Goal: Information Seeking & Learning: Learn about a topic

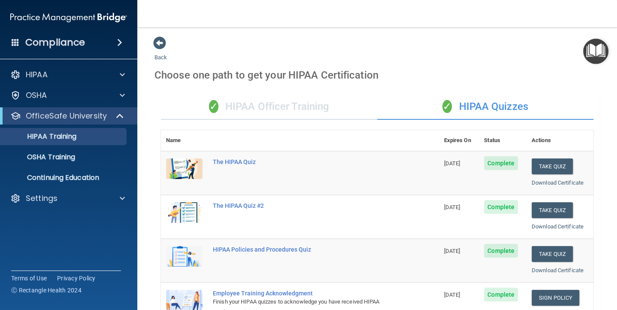
scroll to position [333, 0]
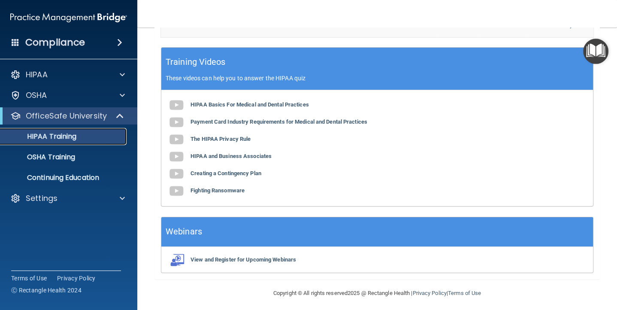
click at [82, 130] on link "HIPAA Training" at bounding box center [58, 136] width 135 height 17
click at [63, 135] on p "HIPAA Training" at bounding box center [41, 136] width 71 height 9
click at [79, 114] on p "OfficeSafe University" at bounding box center [66, 116] width 81 height 10
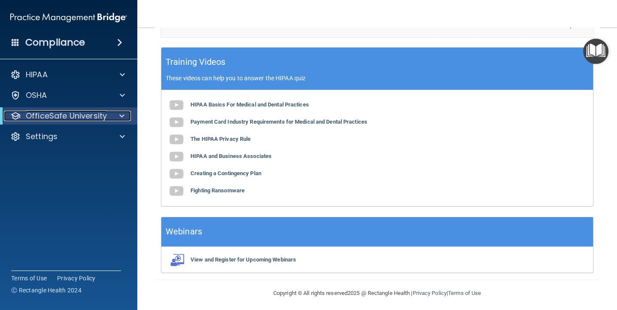
click at [79, 114] on p "OfficeSafe University" at bounding box center [66, 116] width 81 height 10
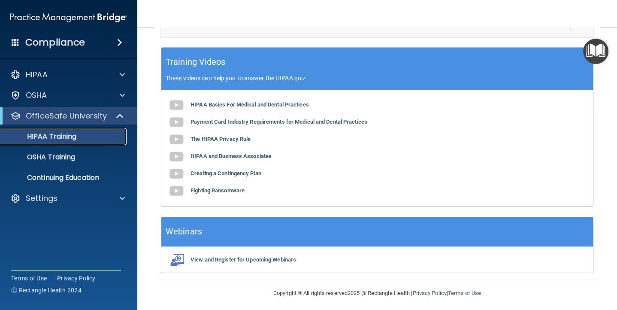
click at [55, 137] on p "HIPAA Training" at bounding box center [41, 136] width 71 height 9
click at [68, 155] on p "OSHA Training" at bounding box center [41, 157] width 70 height 9
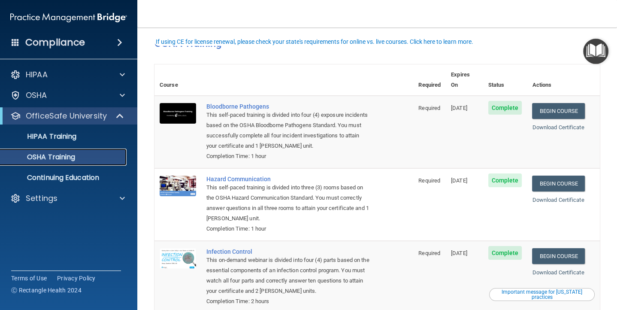
scroll to position [7, 0]
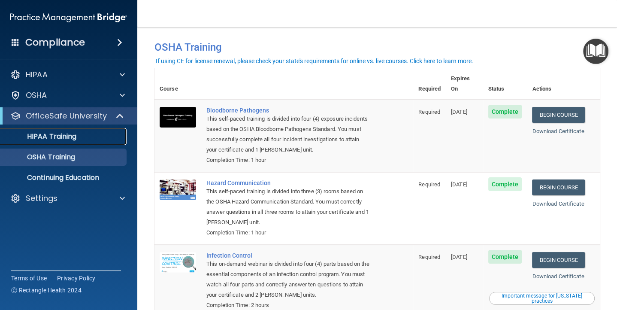
click at [51, 133] on p "HIPAA Training" at bounding box center [41, 136] width 71 height 9
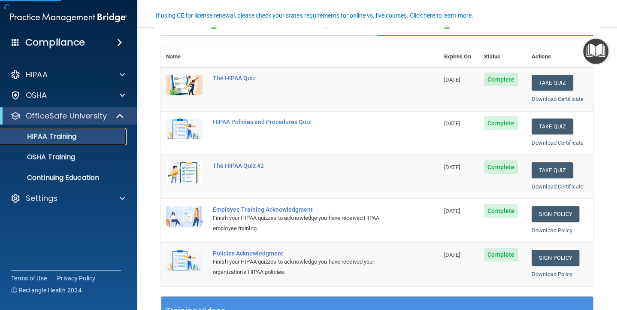
scroll to position [85, 0]
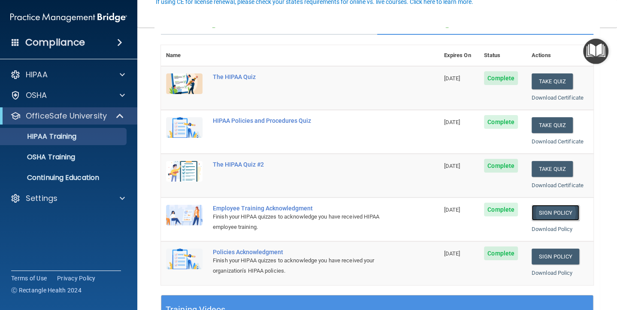
click at [555, 206] on link "Sign Policy" at bounding box center [556, 213] width 48 height 16
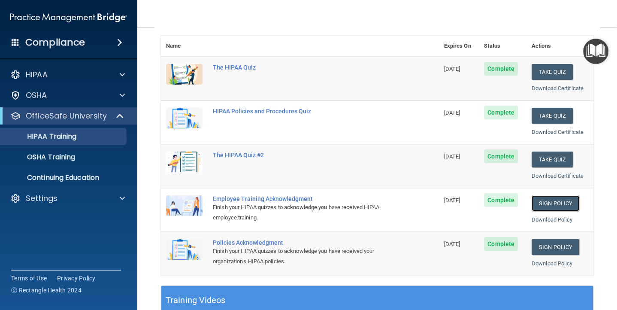
scroll to position [100, 0]
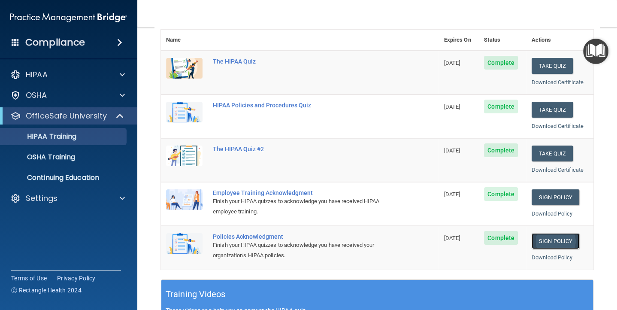
click at [557, 236] on link "Sign Policy" at bounding box center [556, 241] width 48 height 16
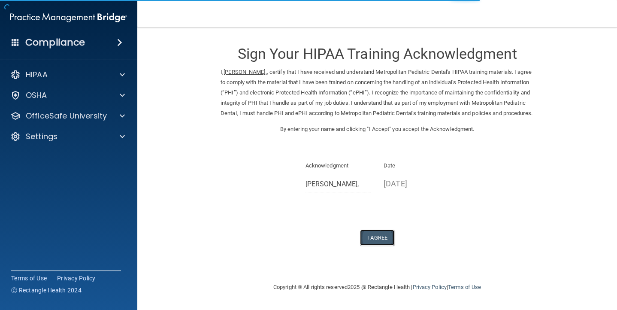
click at [378, 245] on button "I Agree" at bounding box center [377, 238] width 34 height 16
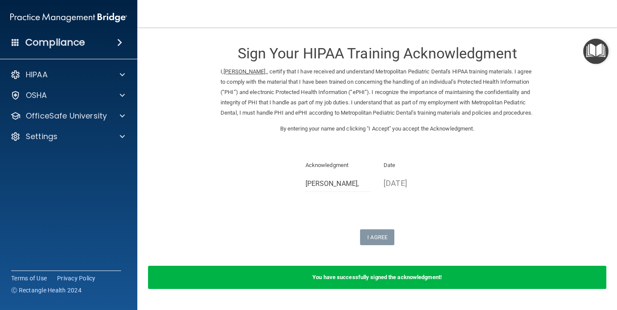
scroll to position [33, 0]
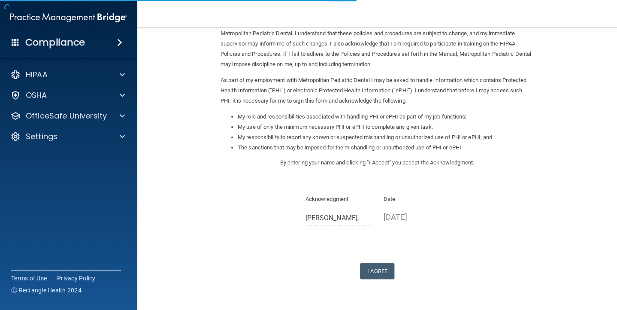
scroll to position [83, 0]
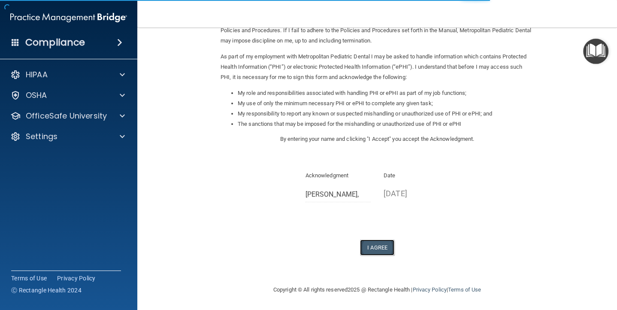
click at [373, 242] on button "I Agree" at bounding box center [377, 247] width 34 height 16
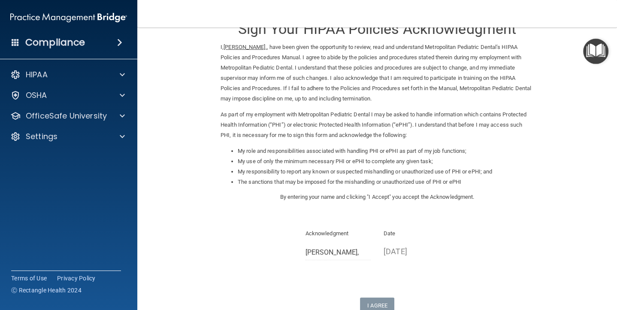
scroll to position [0, 0]
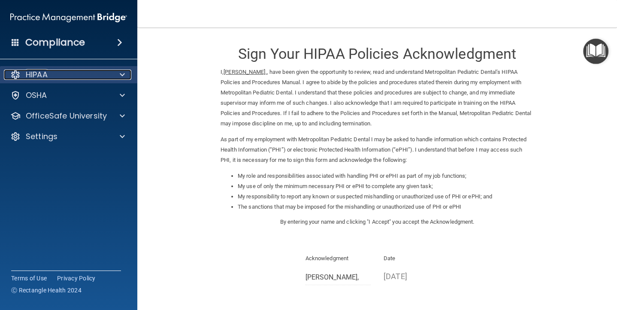
click at [33, 78] on p "HIPAA" at bounding box center [37, 75] width 22 height 10
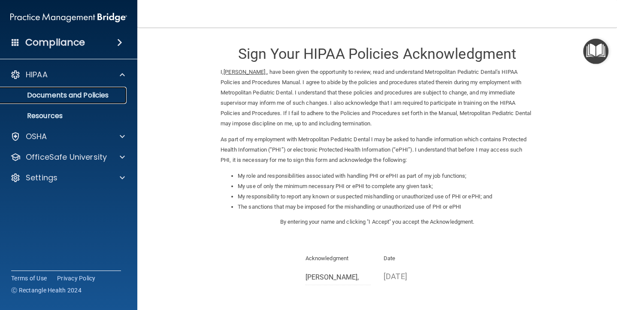
click at [42, 100] on p "Documents and Policies" at bounding box center [64, 95] width 117 height 9
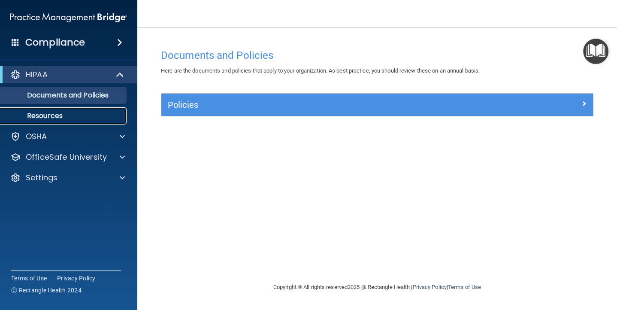
click at [38, 118] on p "Resources" at bounding box center [64, 116] width 117 height 9
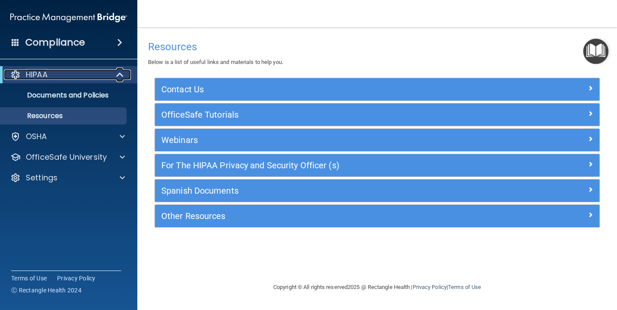
click at [41, 75] on p "HIPAA" at bounding box center [37, 75] width 22 height 10
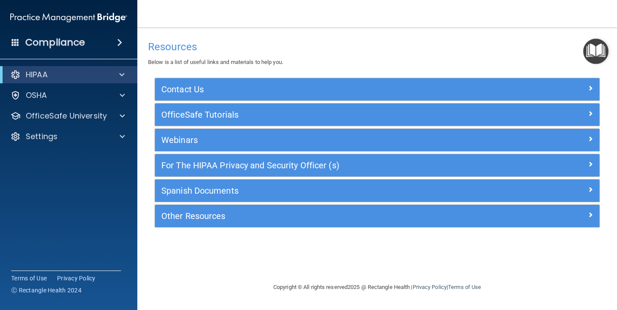
click at [122, 39] on span at bounding box center [119, 42] width 5 height 10
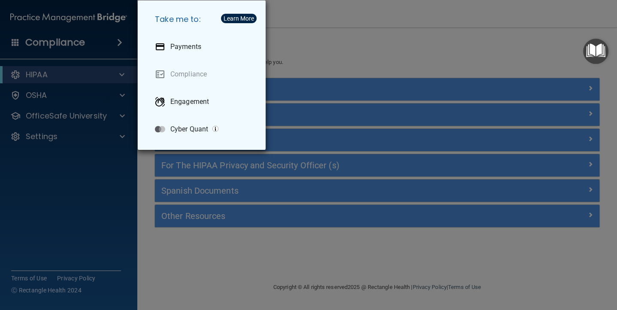
click at [41, 94] on div "Take me to: Payments Compliance Engagement Cyber Quant" at bounding box center [308, 155] width 617 height 310
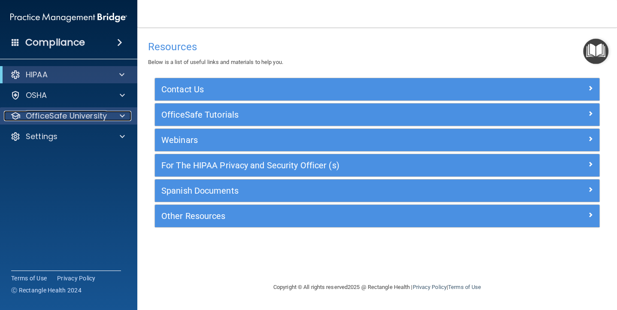
click at [39, 112] on p "OfficeSafe University" at bounding box center [66, 116] width 81 height 10
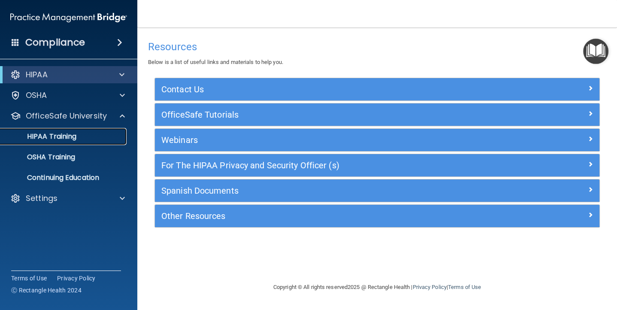
click at [35, 138] on p "HIPAA Training" at bounding box center [41, 136] width 71 height 9
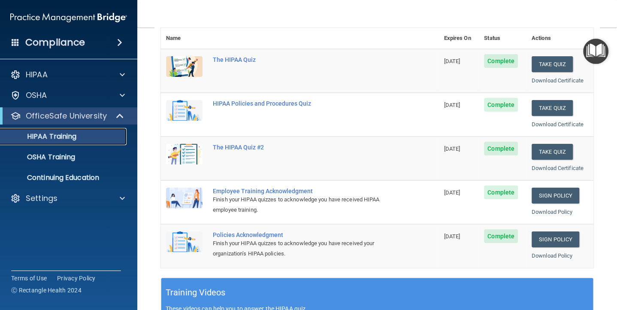
scroll to position [102, 0]
click at [65, 158] on p "OSHA Training" at bounding box center [41, 157] width 70 height 9
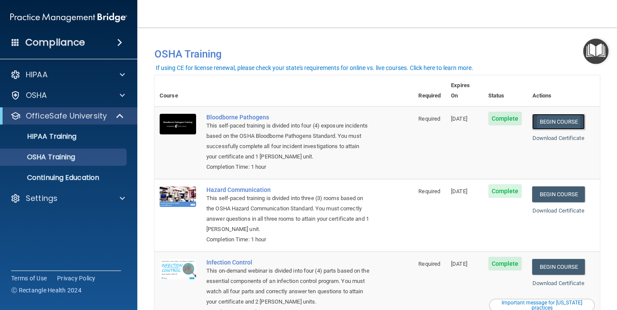
click at [567, 114] on link "Begin Course" at bounding box center [558, 122] width 52 height 16
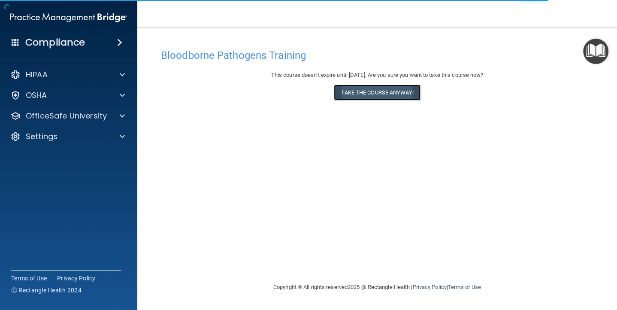
click at [370, 92] on button "Take the course anyway!" at bounding box center [377, 93] width 86 height 16
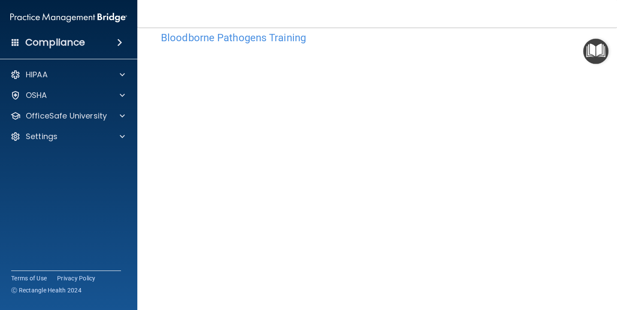
scroll to position [28, 0]
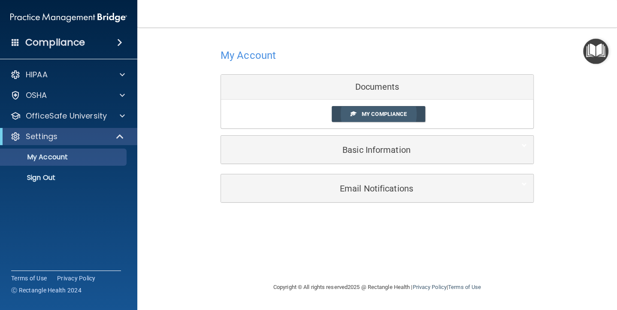
click at [385, 112] on span "My Compliance" at bounding box center [384, 114] width 45 height 6
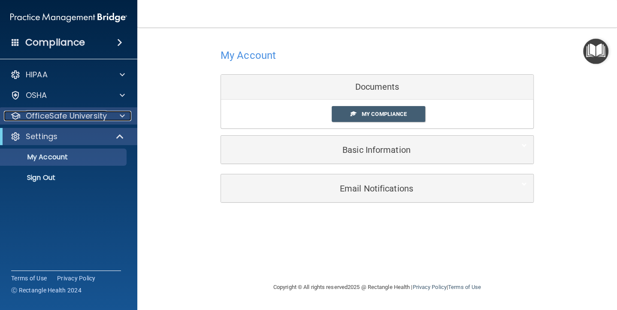
click at [95, 116] on p "OfficeSafe University" at bounding box center [66, 116] width 81 height 10
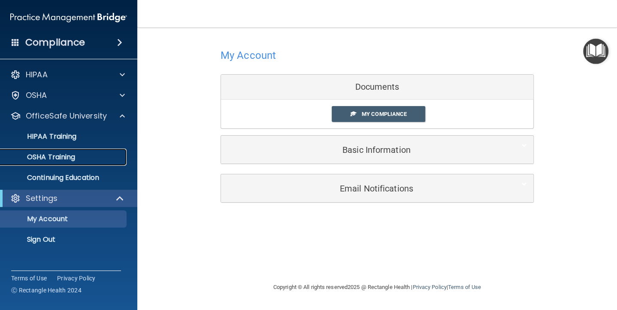
click at [89, 155] on div "OSHA Training" at bounding box center [64, 157] width 117 height 9
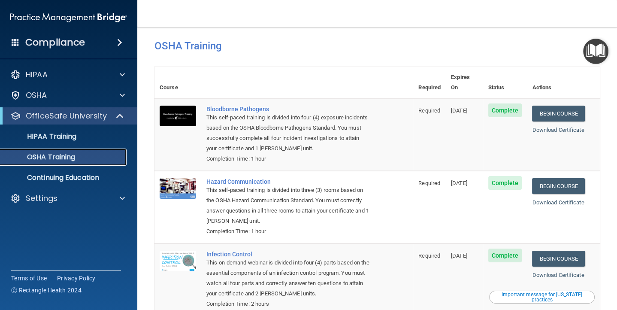
scroll to position [7, 0]
